Goal: Task Accomplishment & Management: Manage account settings

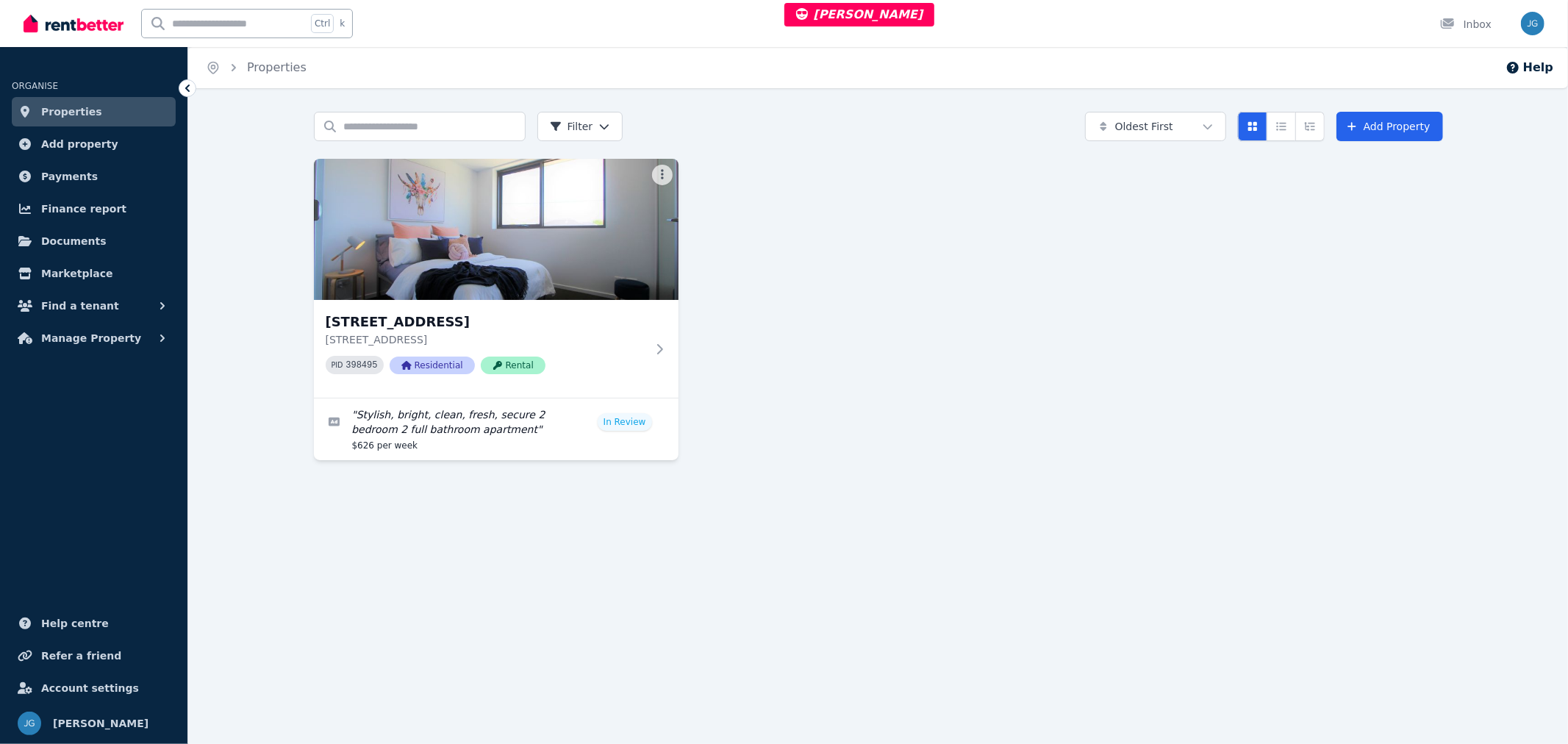
click at [641, 292] on img at bounding box center [496, 229] width 365 height 141
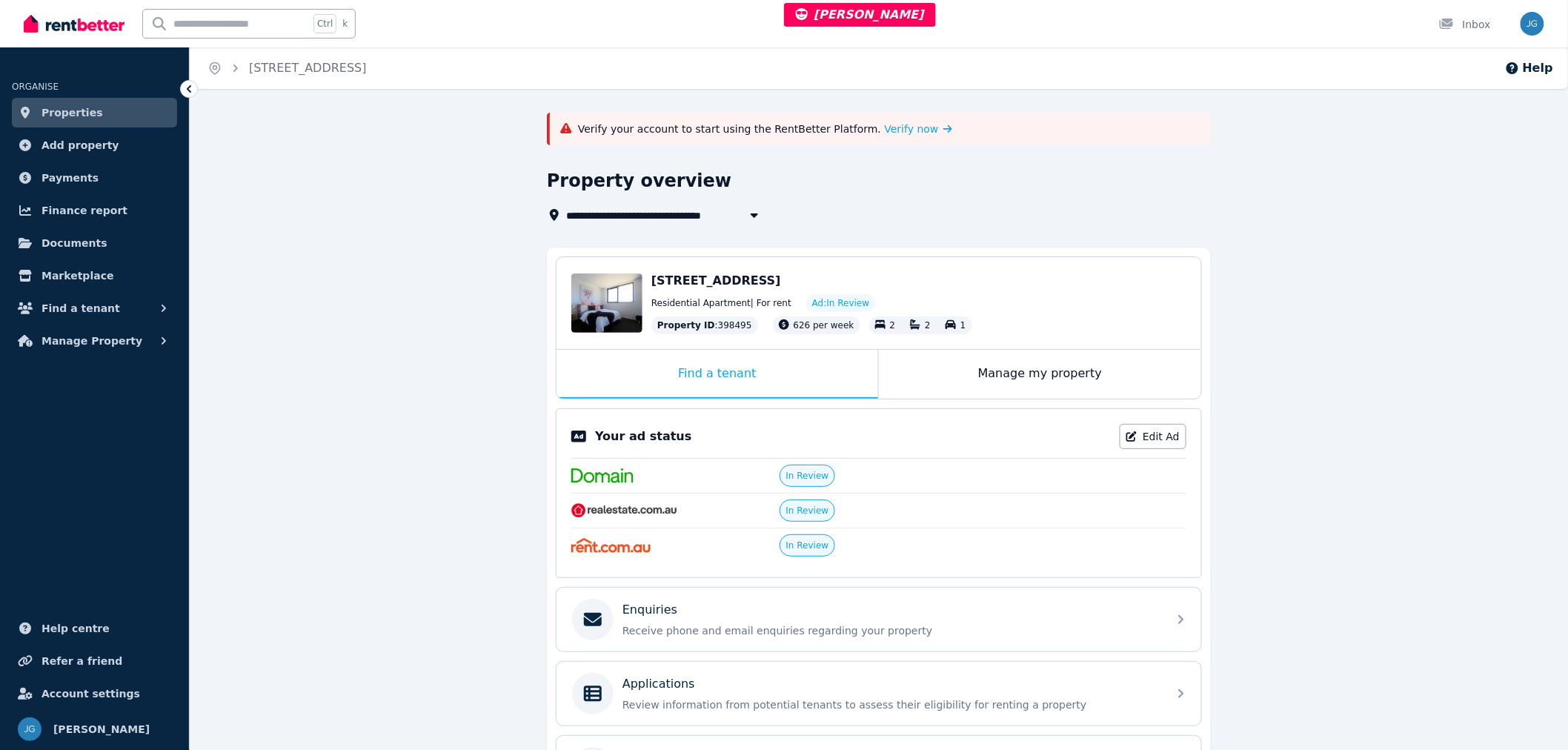
click at [885, 128] on span "Verify now" at bounding box center [911, 129] width 54 height 15
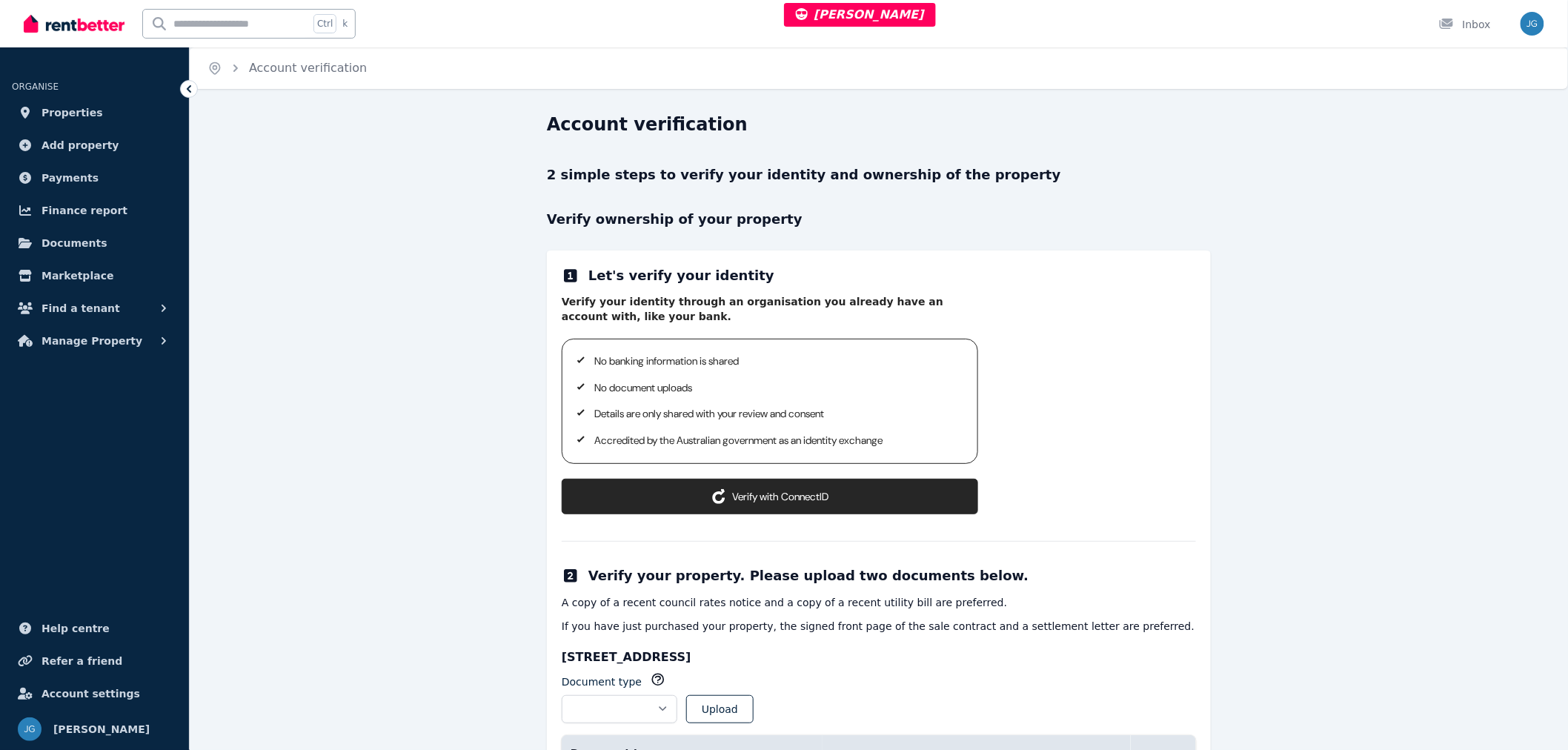
click at [758, 492] on button "Verify with ConnectID" at bounding box center [770, 496] width 416 height 36
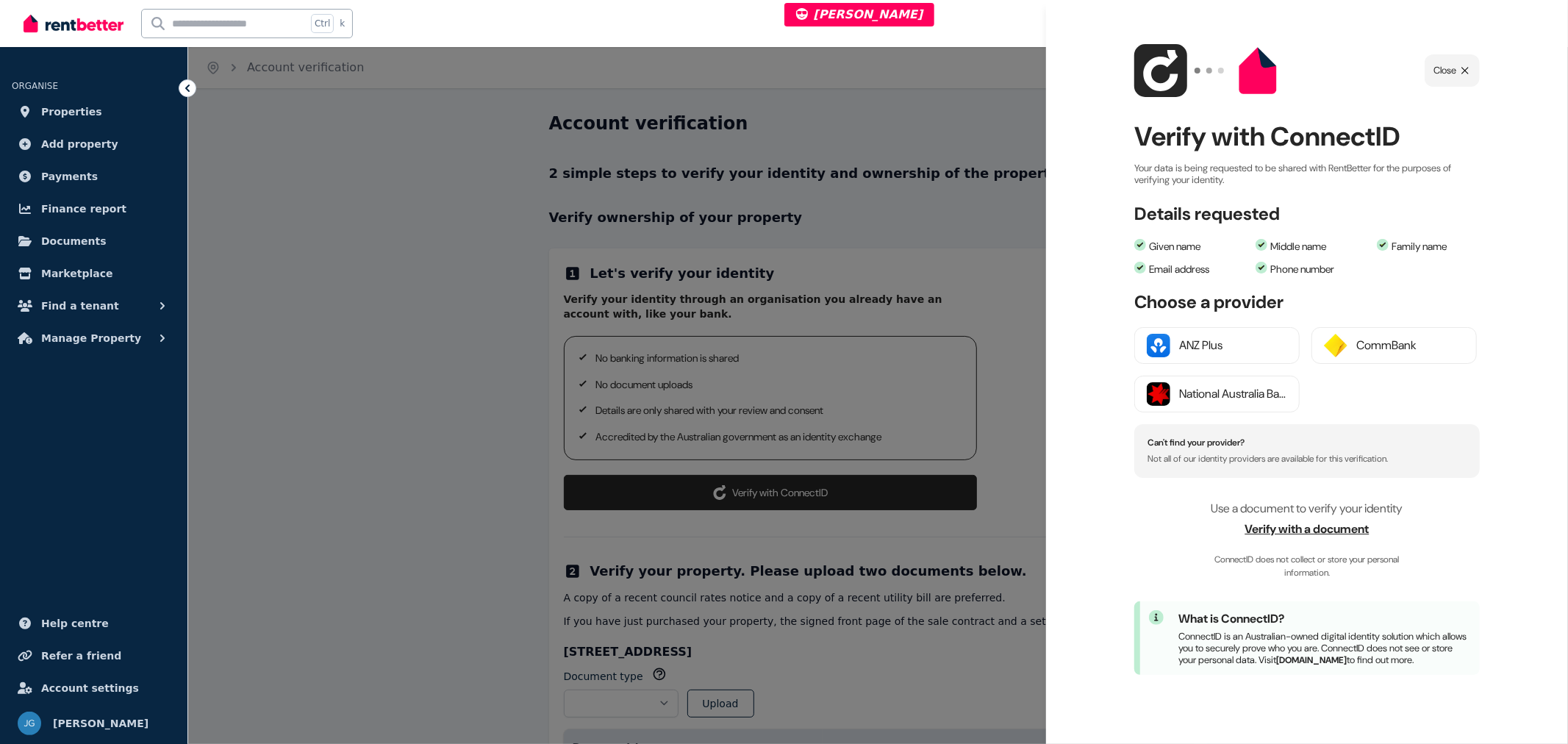
click at [1357, 347] on div "CommBank" at bounding box center [1411, 346] width 108 height 18
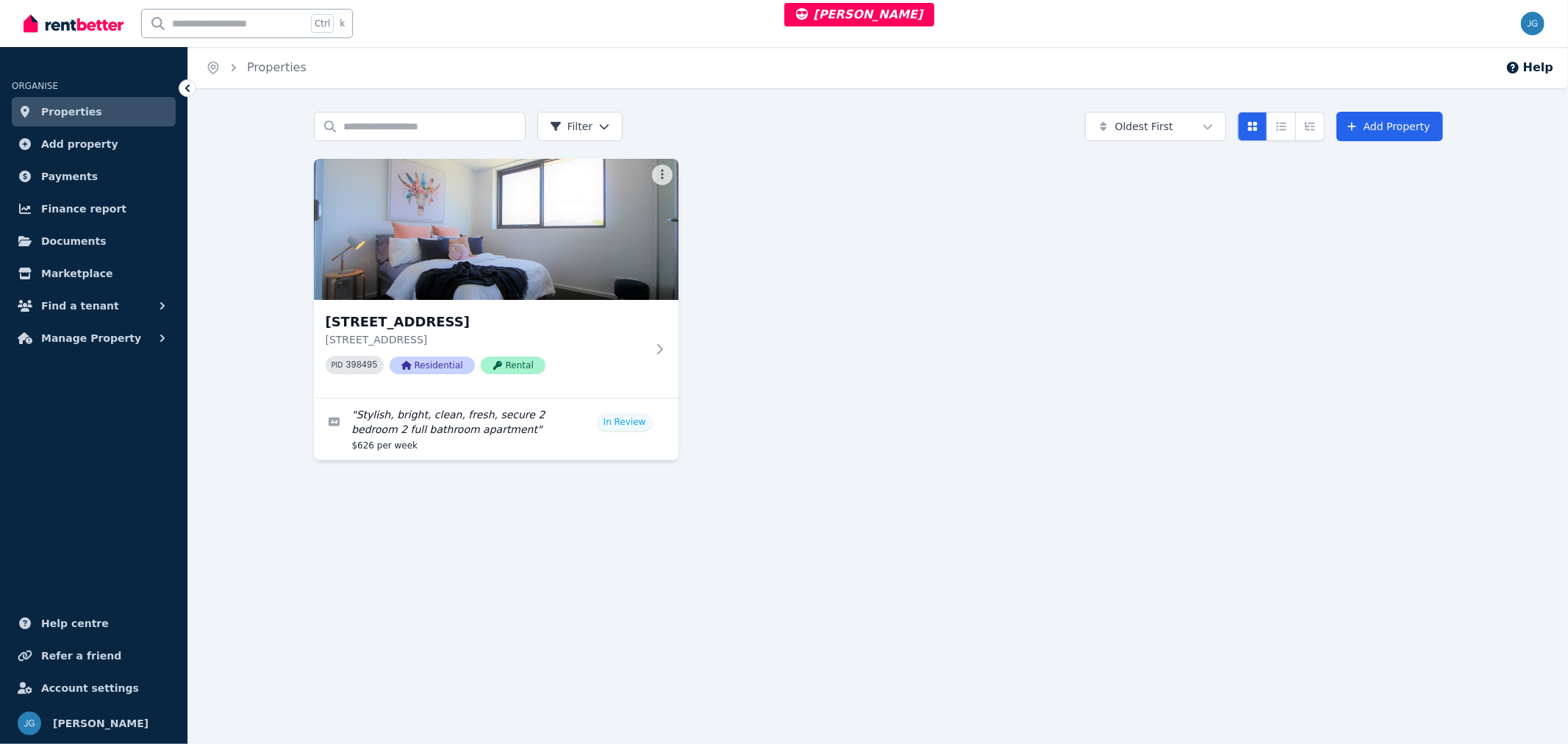
click at [607, 258] on img at bounding box center [496, 229] width 365 height 141
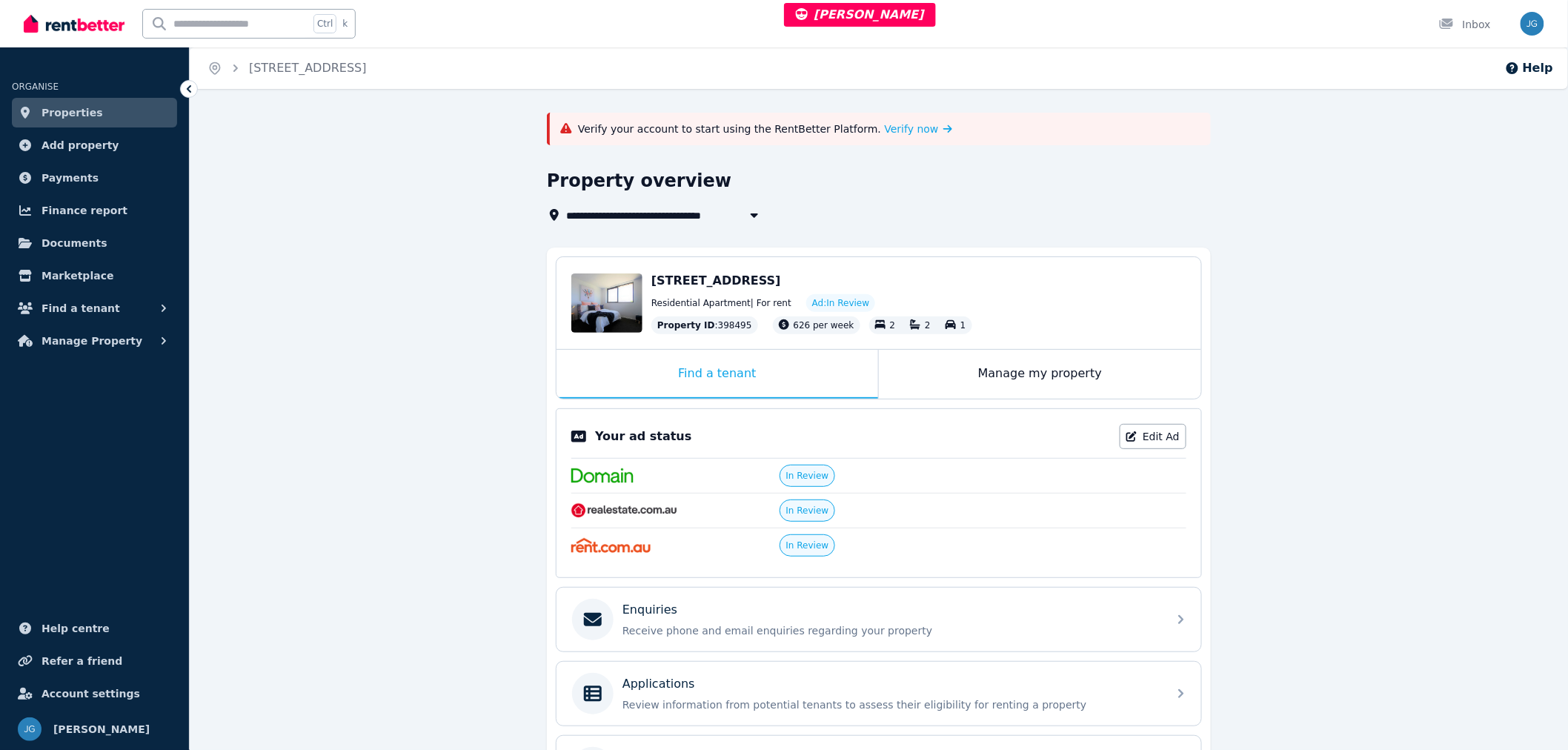
click at [885, 128] on span "Verify now" at bounding box center [911, 129] width 54 height 15
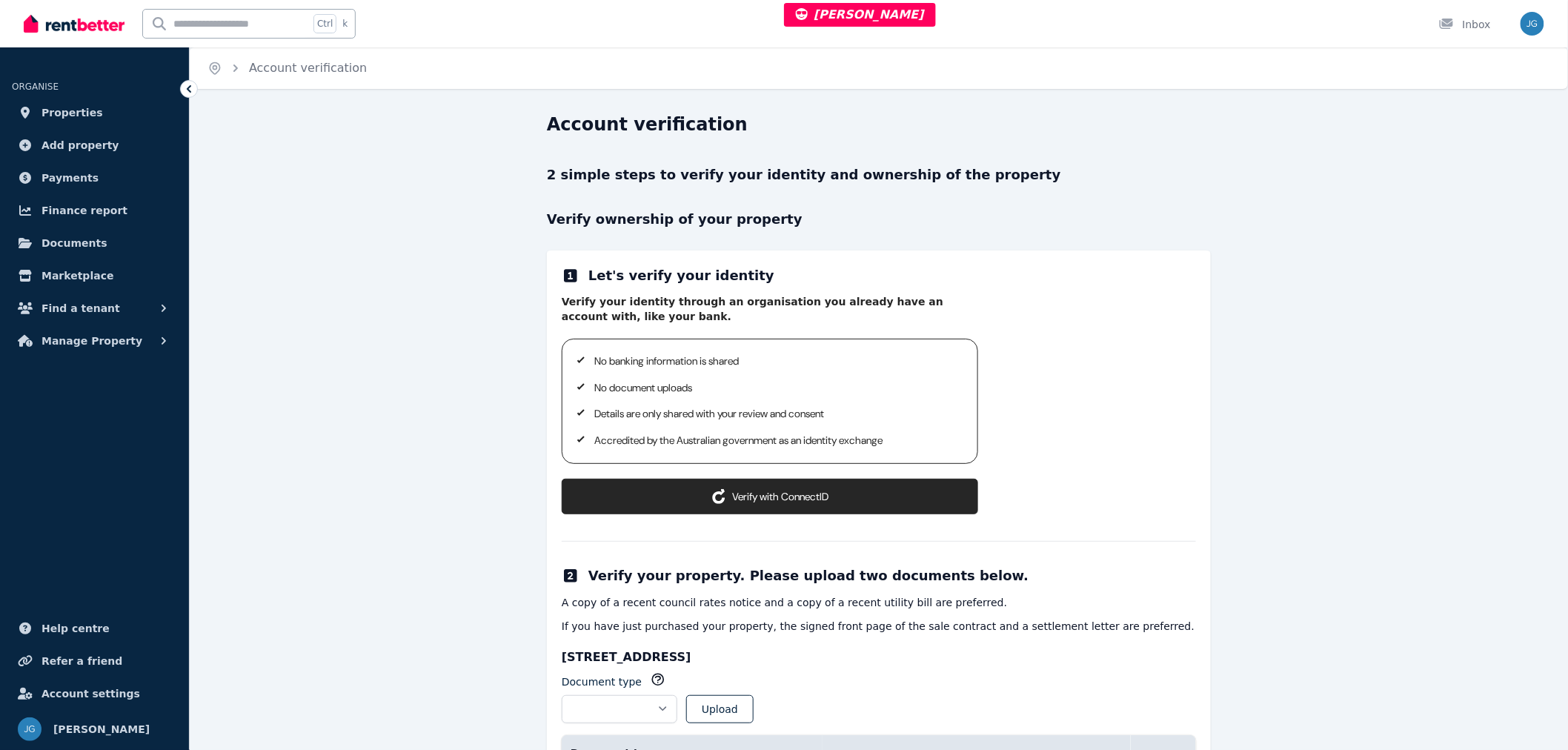
click at [771, 500] on button "Verify with ConnectID" at bounding box center [770, 496] width 416 height 36
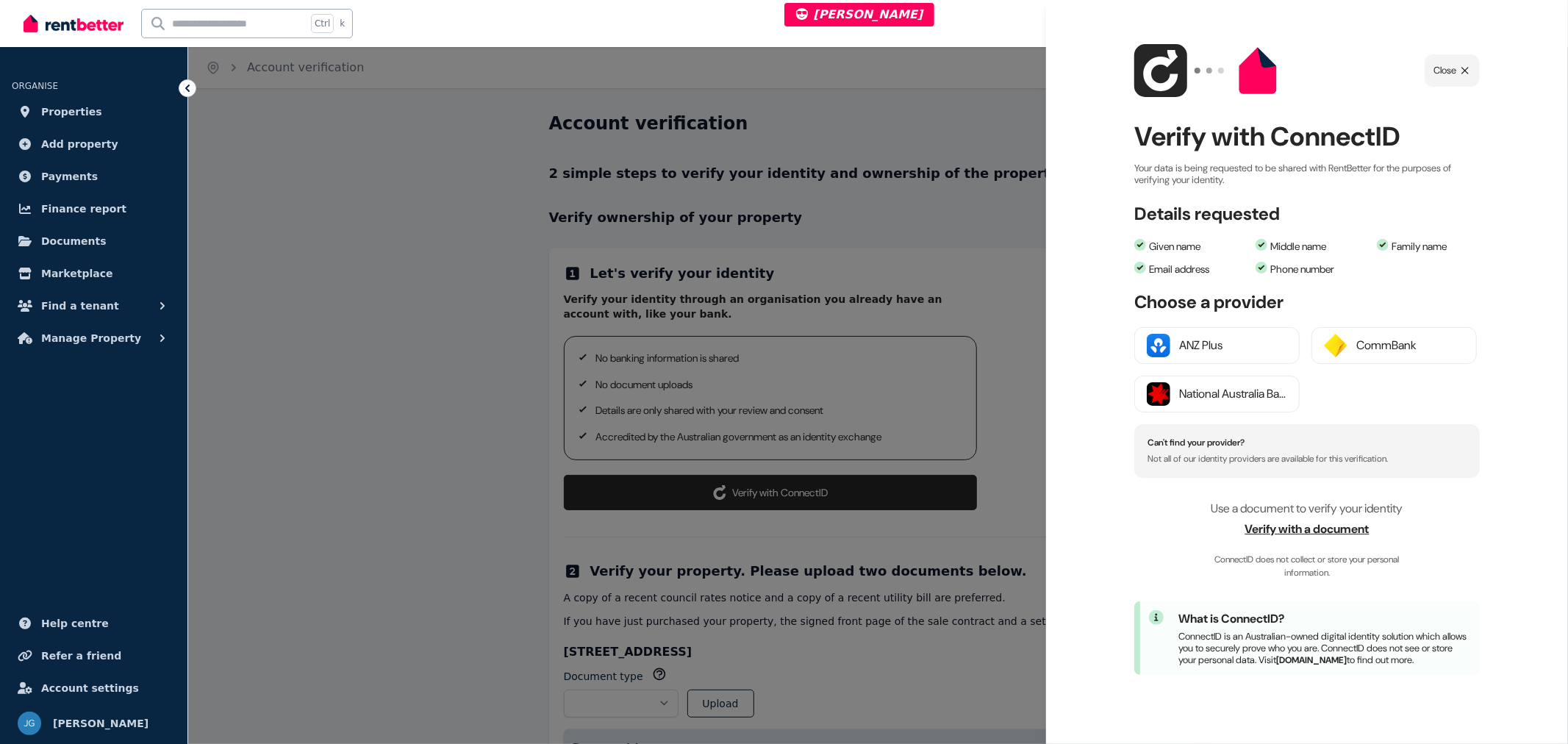
click at [1347, 660] on link "[DOMAIN_NAME]" at bounding box center [1311, 660] width 70 height 11
